Goal: Complete application form: Complete application form

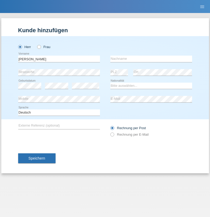
type input "[PERSON_NAME]"
click at [151, 59] on input "text" at bounding box center [151, 58] width 82 height 6
type input "[PERSON_NAME]"
select select "AO"
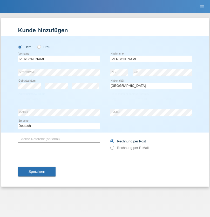
select select "C"
select select "15"
select select "06"
select select "2012"
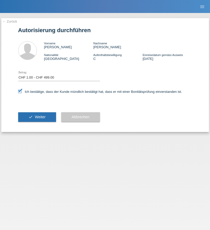
select select "1"
click at [37, 117] on span "Weiter" at bounding box center [40, 117] width 11 height 4
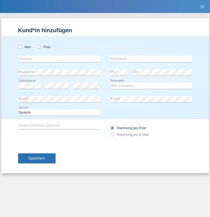
radio input "true"
click at [59, 59] on input "text" at bounding box center [59, 58] width 82 height 6
type input "[PERSON_NAME]"
click at [151, 59] on input "text" at bounding box center [151, 58] width 82 height 6
type input "ganco"
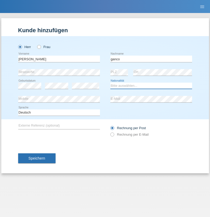
select select "PT"
select select "C"
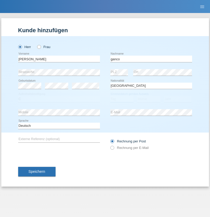
select select "01"
select select "2021"
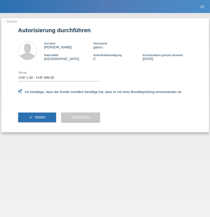
select select "1"
click at [37, 117] on span "Weiter" at bounding box center [40, 117] width 11 height 4
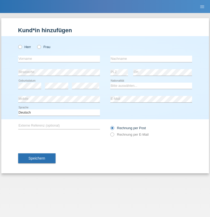
radio input "true"
click at [59, 59] on input "text" at bounding box center [59, 58] width 82 height 6
type input "Serge"
click at [151, 59] on input "text" at bounding box center [151, 58] width 82 height 6
type input "Sterle"
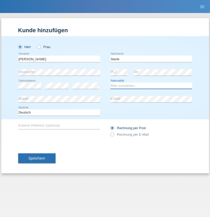
select select "CH"
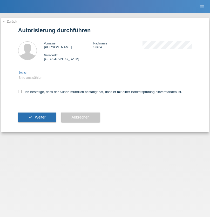
select select "1"
checkbox input "true"
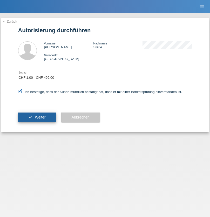
click at [37, 117] on span "Weiter" at bounding box center [40, 117] width 11 height 4
